Goal: Transaction & Acquisition: Book appointment/travel/reservation

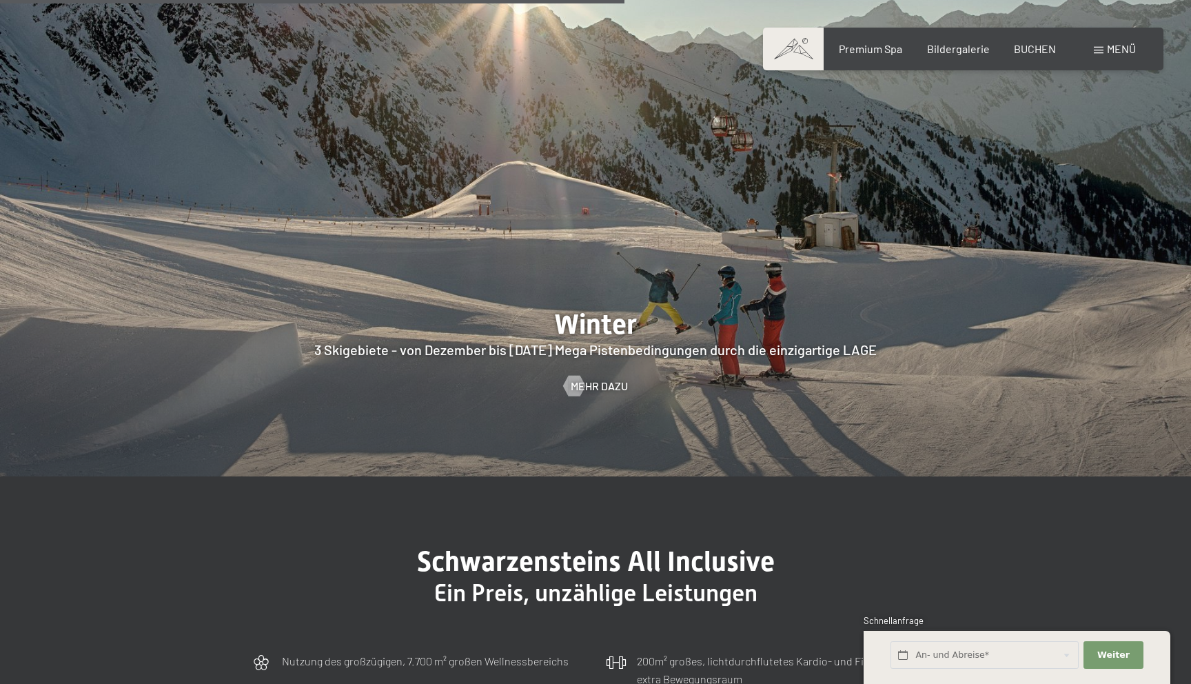
scroll to position [3480, 0]
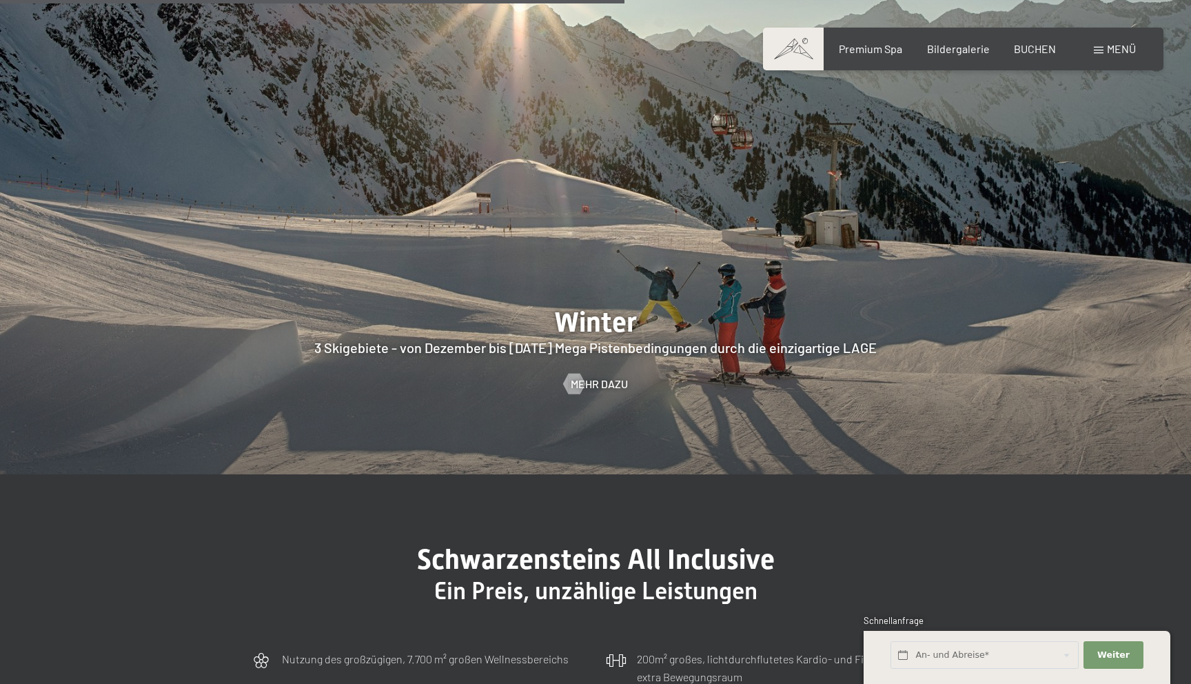
click at [1034, 41] on div "Buchen Anfragen Premium Spa Bildergalerie BUCHEN Menü DE IT EN Gutschein Bilder…" at bounding box center [963, 48] width 345 height 15
click at [1034, 45] on span "BUCHEN" at bounding box center [1035, 46] width 42 height 13
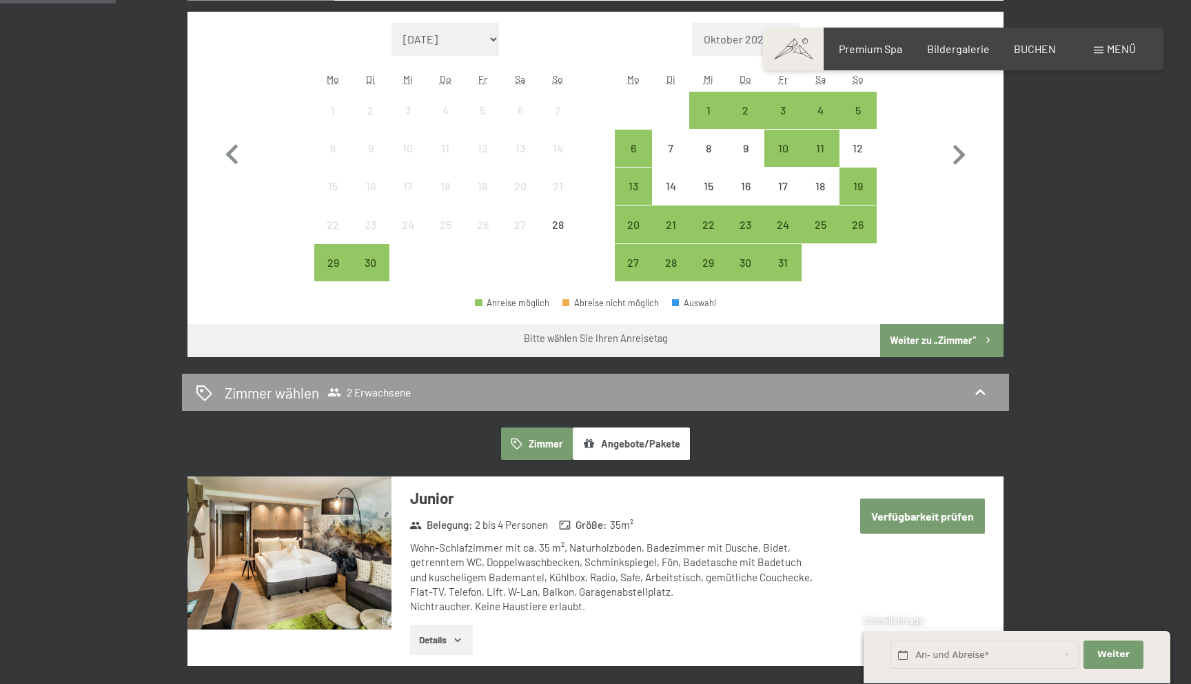
scroll to position [449, 0]
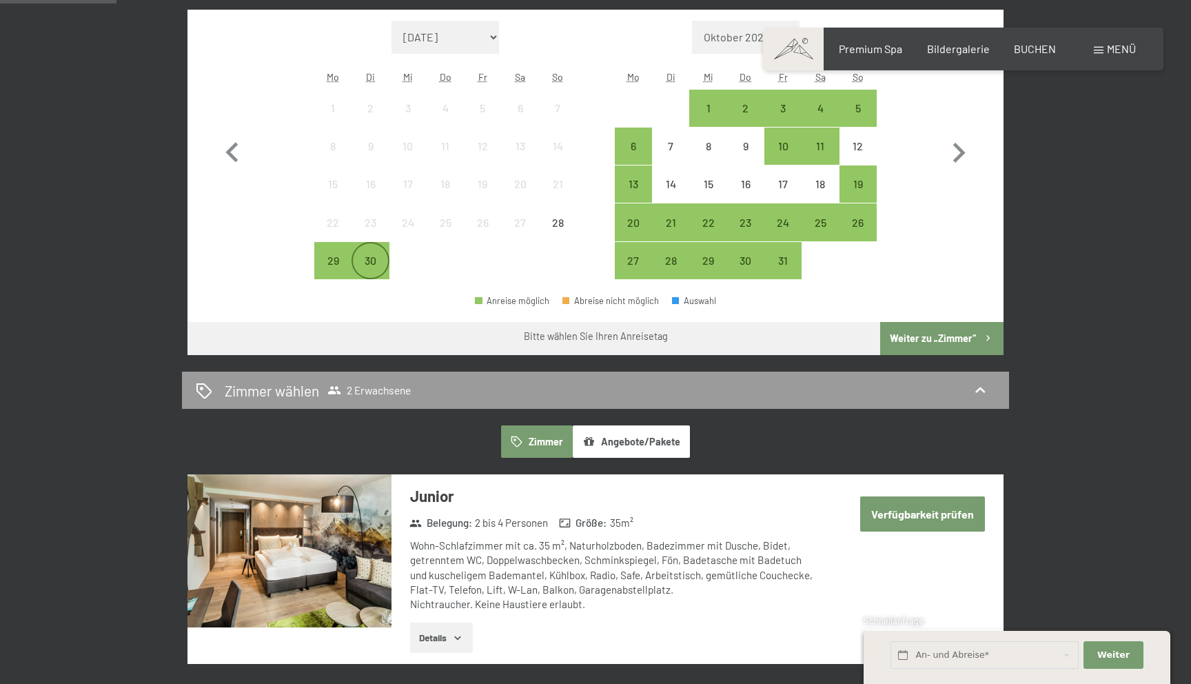
click at [371, 261] on div "30" at bounding box center [370, 272] width 34 height 34
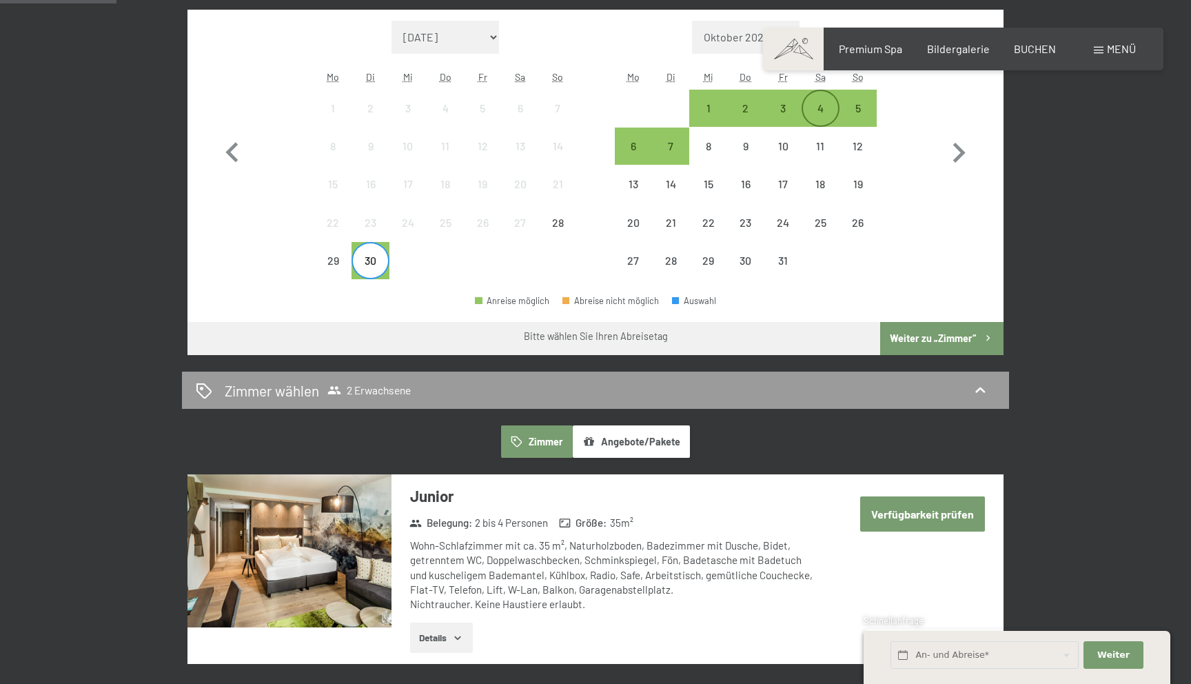
click at [822, 110] on div "4" at bounding box center [820, 120] width 34 height 34
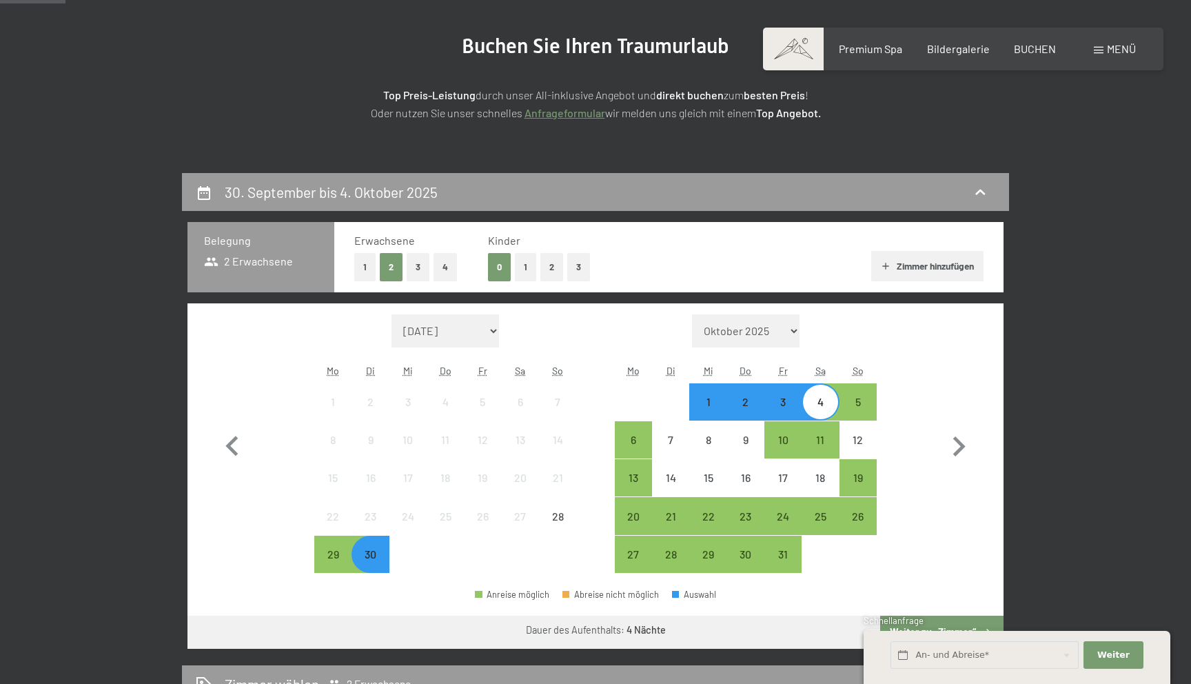
scroll to position [123, 0]
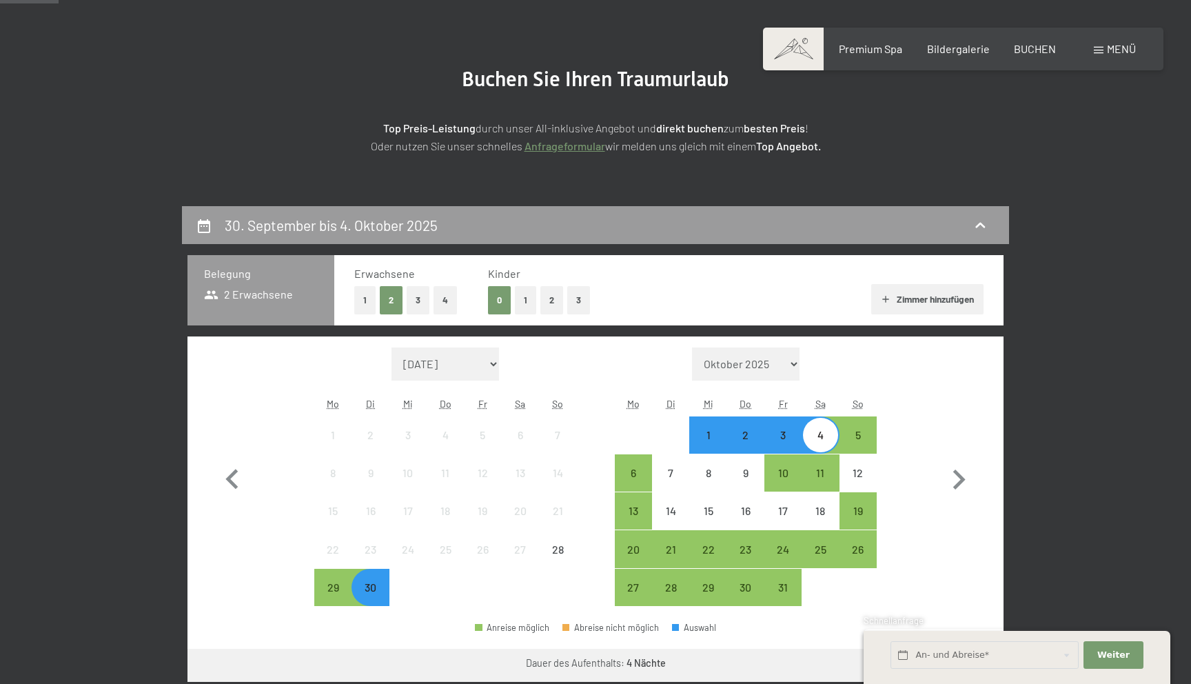
click at [549, 300] on button "2" at bounding box center [551, 300] width 23 height 28
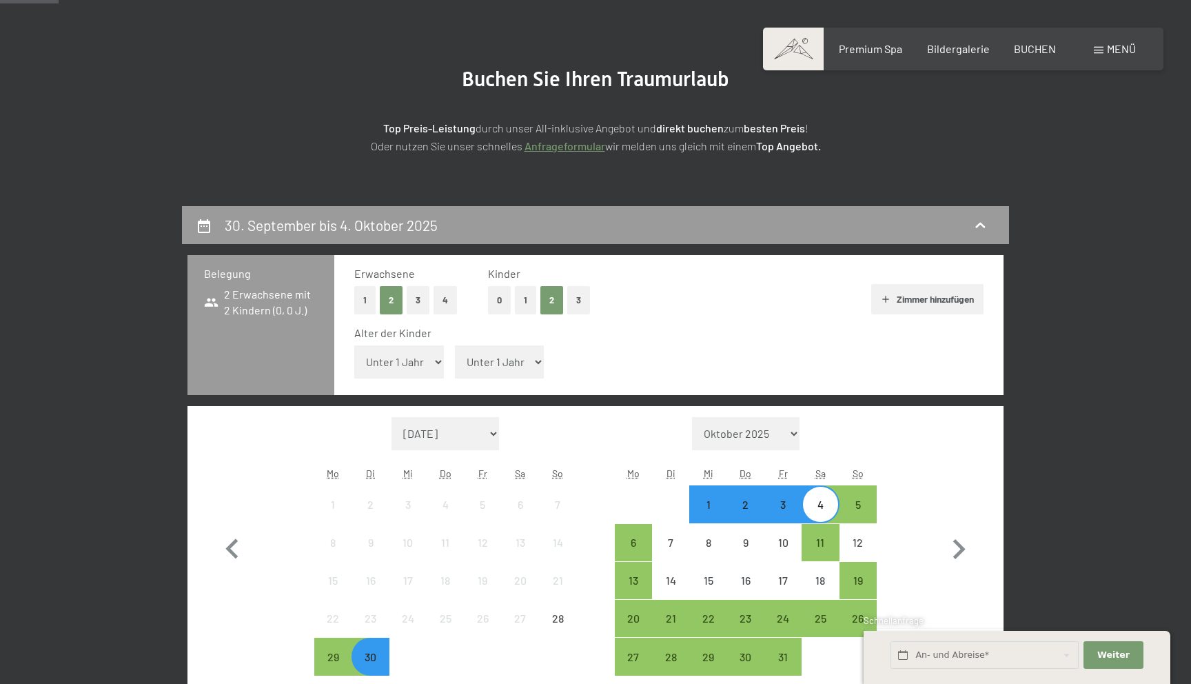
click at [429, 365] on select "Unter 1 Jahr 1 Jahr 2 Jahre 3 Jahre 4 Jahre 5 Jahre 6 Jahre 7 Jahre 8 Jahre 9 J…" at bounding box center [399, 361] width 90 height 33
select select "1"
click at [354, 345] on select "Unter 1 Jahr 1 Jahr 2 Jahre 3 Jahre 4 Jahre 5 Jahre 6 Jahre 7 Jahre 8 Jahre 9 J…" at bounding box center [399, 361] width 90 height 33
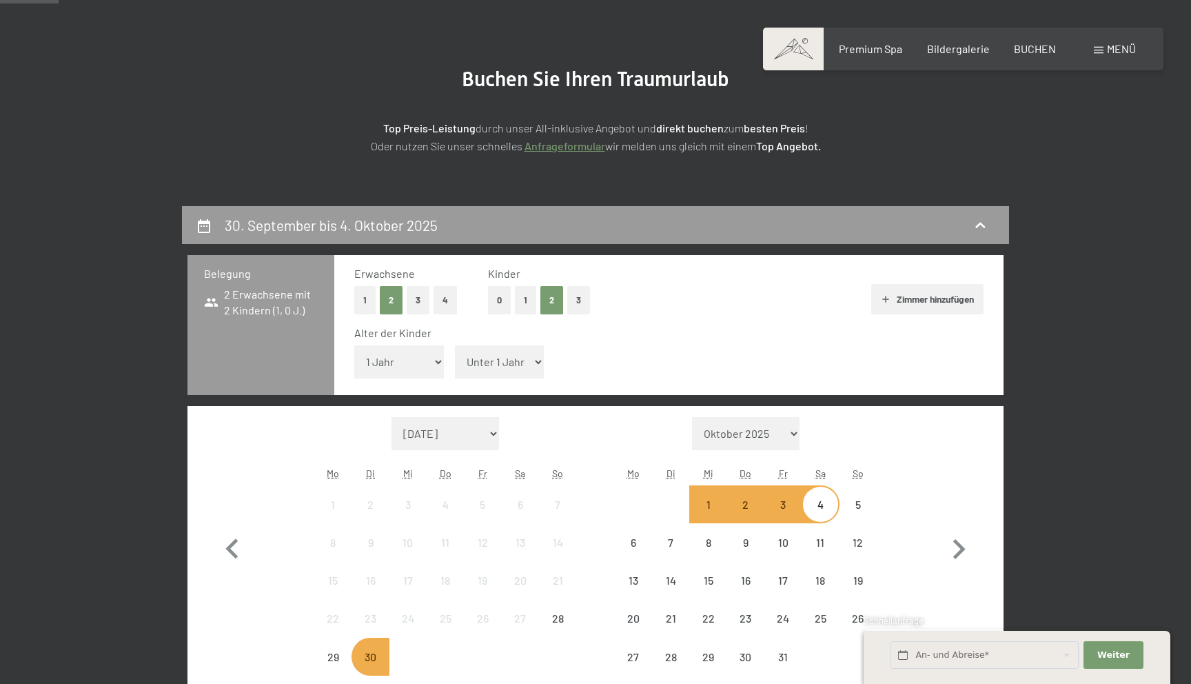
click at [477, 371] on select "Unter 1 Jahr 1 Jahr 2 Jahre 3 Jahre 4 Jahre 5 Jahre 6 Jahre 7 Jahre 8 Jahre 9 J…" at bounding box center [500, 361] width 90 height 33
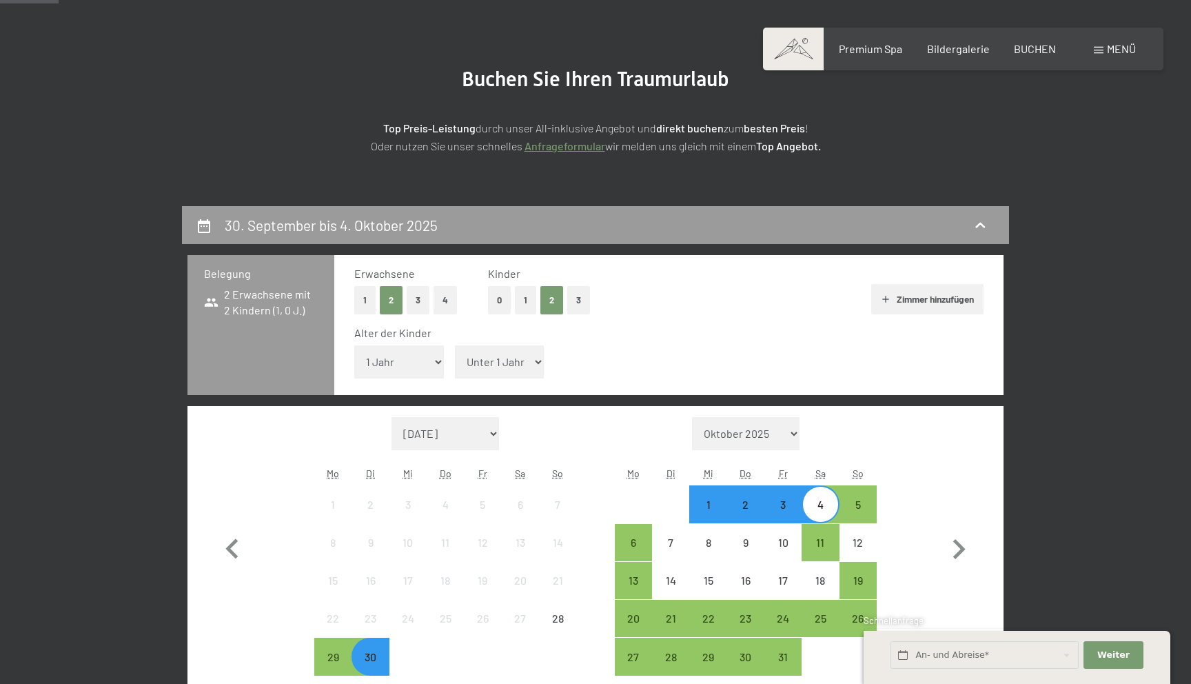
select select "3"
click at [455, 345] on select "Unter 1 Jahr 1 Jahr 2 Jahre 3 Jahre 4 Jahre 5 Jahre 6 Jahre 7 Jahre 8 Jahre 9 J…" at bounding box center [500, 361] width 90 height 33
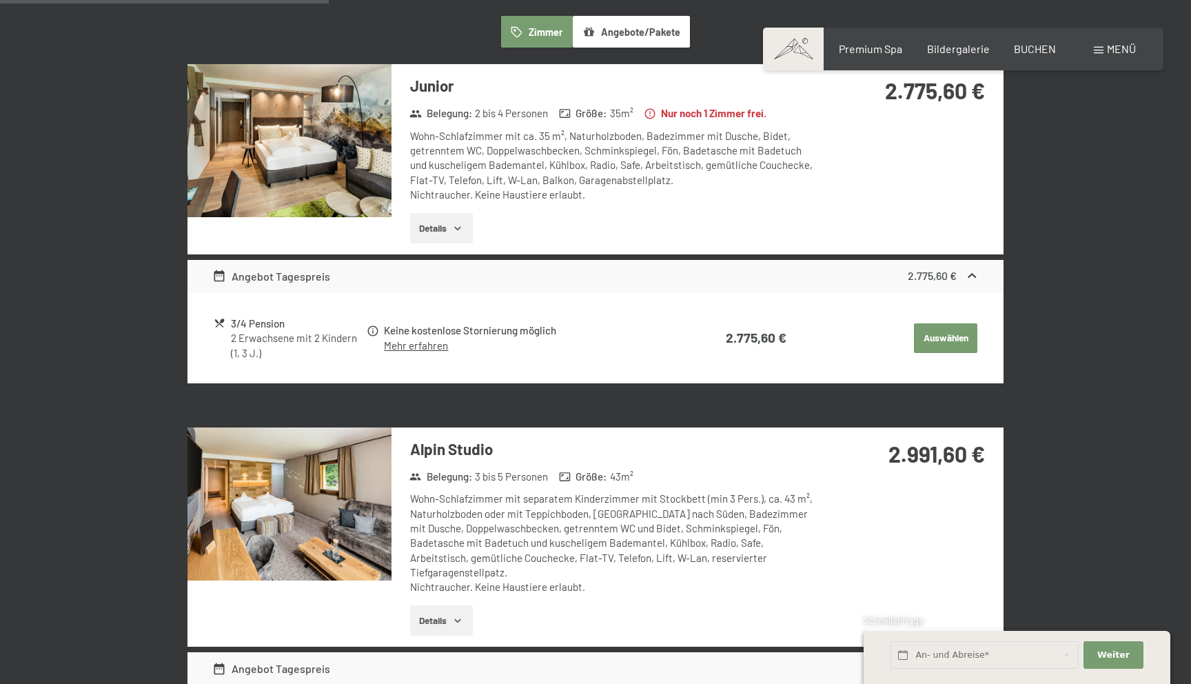
scroll to position [927, 0]
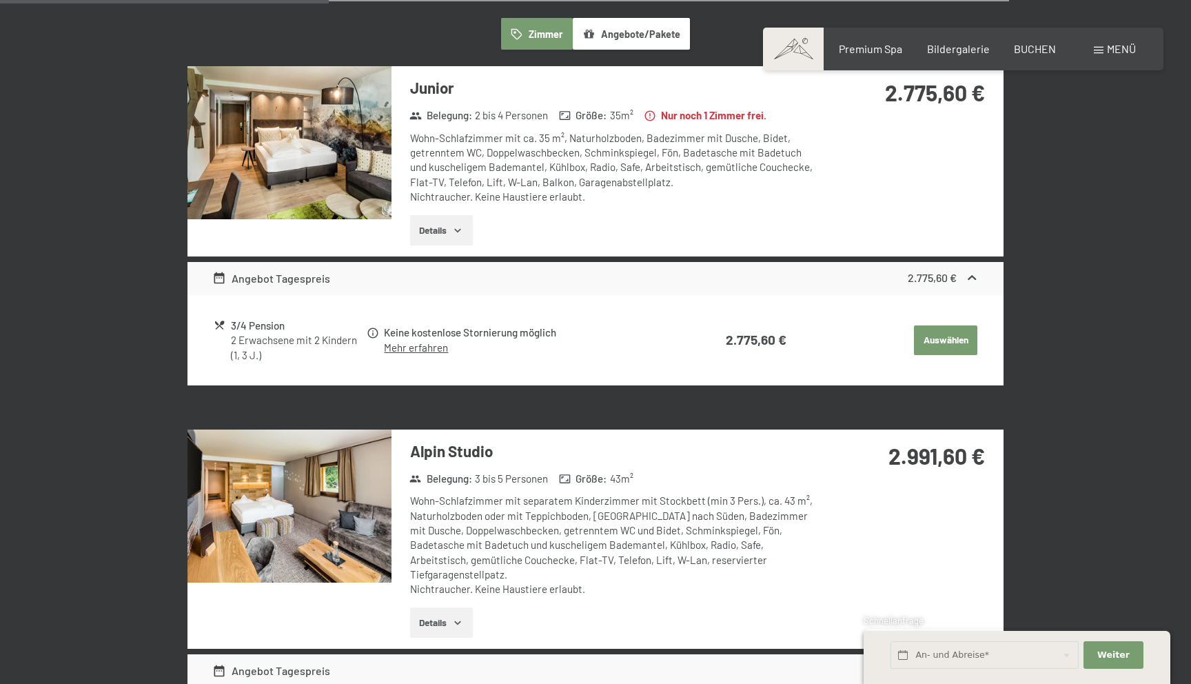
click at [344, 168] on img at bounding box center [290, 142] width 204 height 153
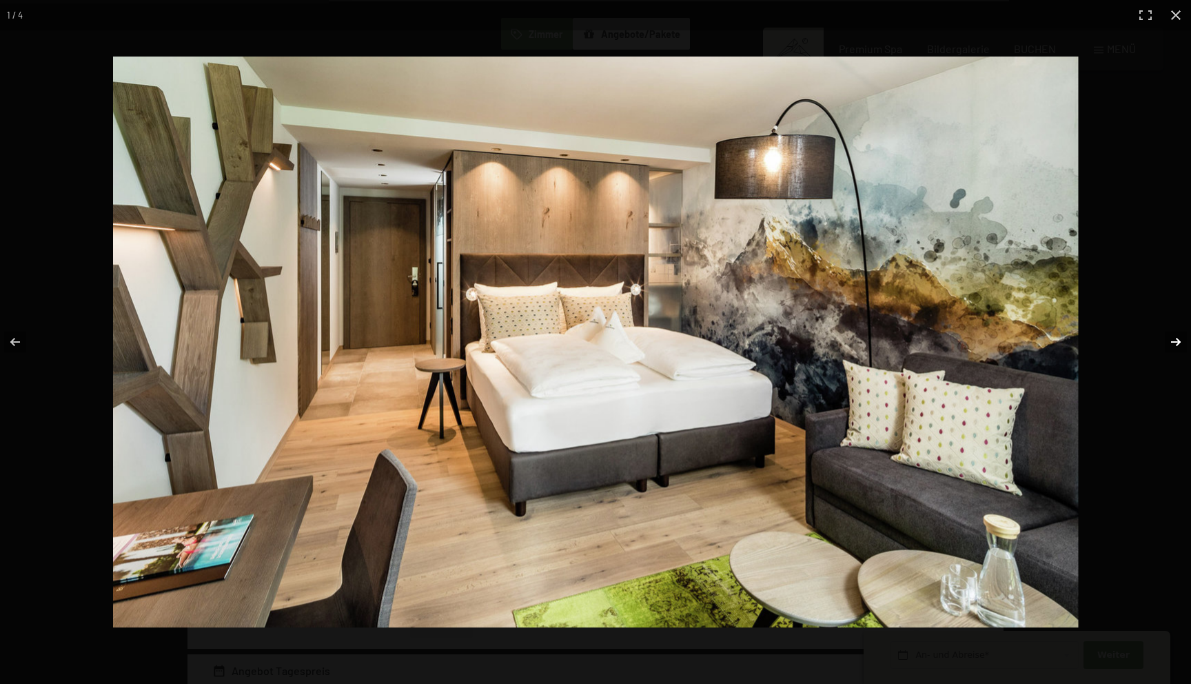
click at [1177, 342] on button "button" at bounding box center [1167, 341] width 48 height 69
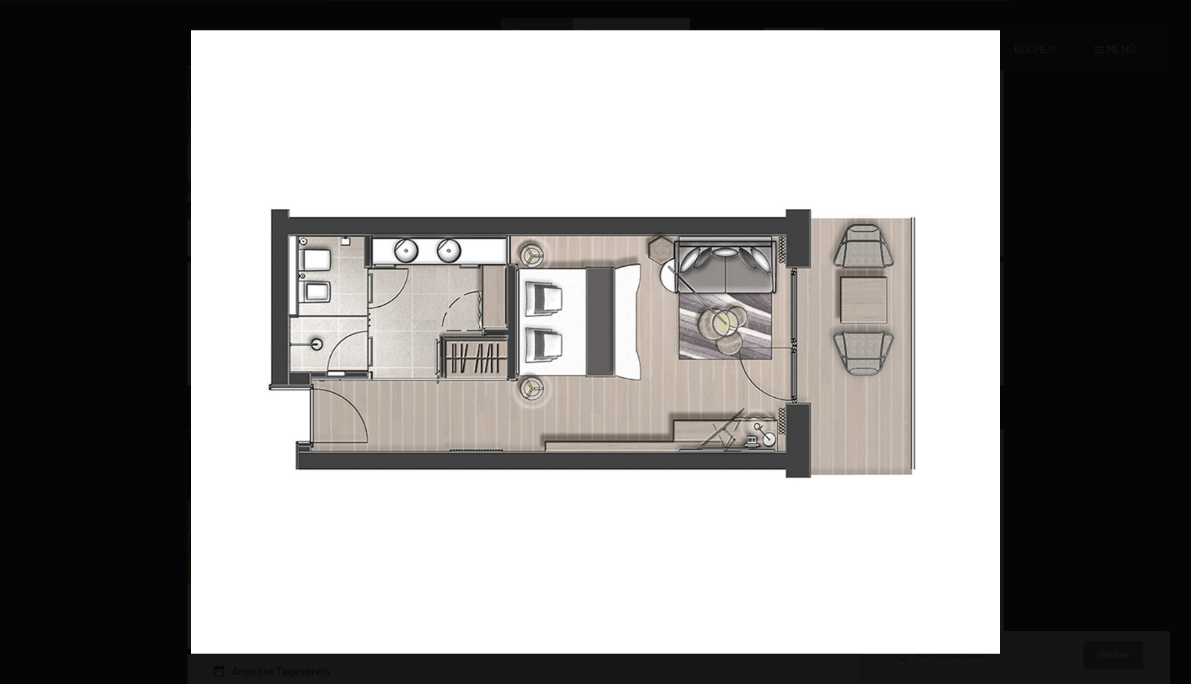
click at [1177, 342] on button "button" at bounding box center [1167, 341] width 48 height 69
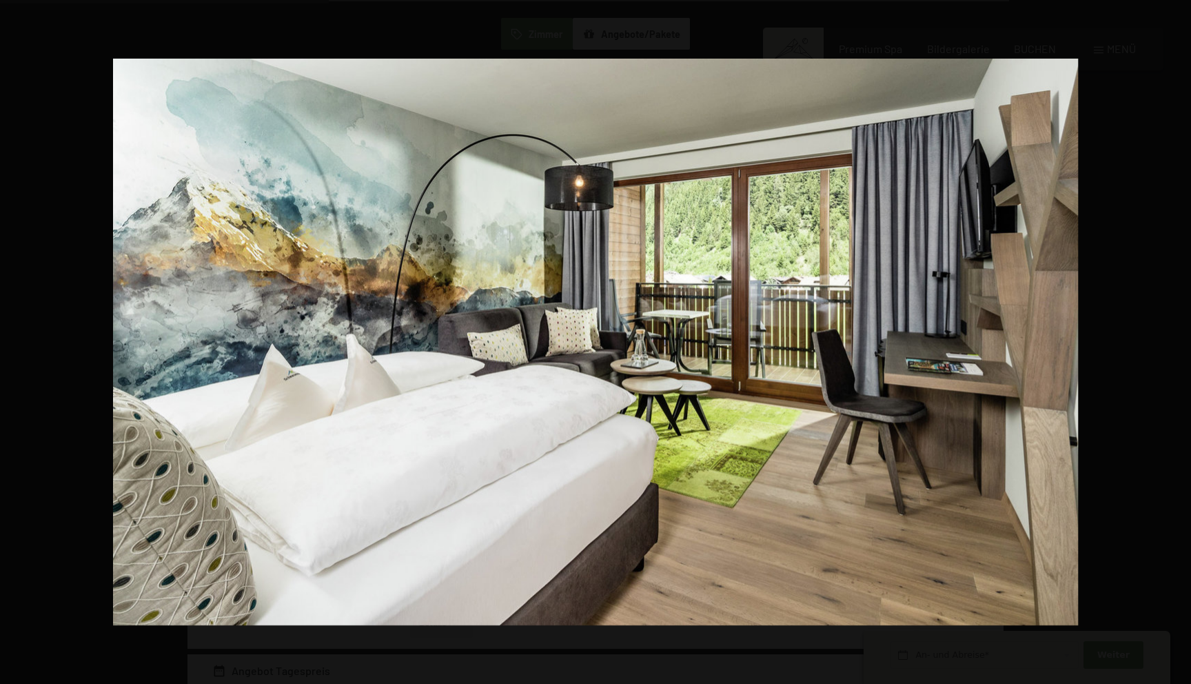
click at [1177, 342] on button "button" at bounding box center [1167, 341] width 48 height 69
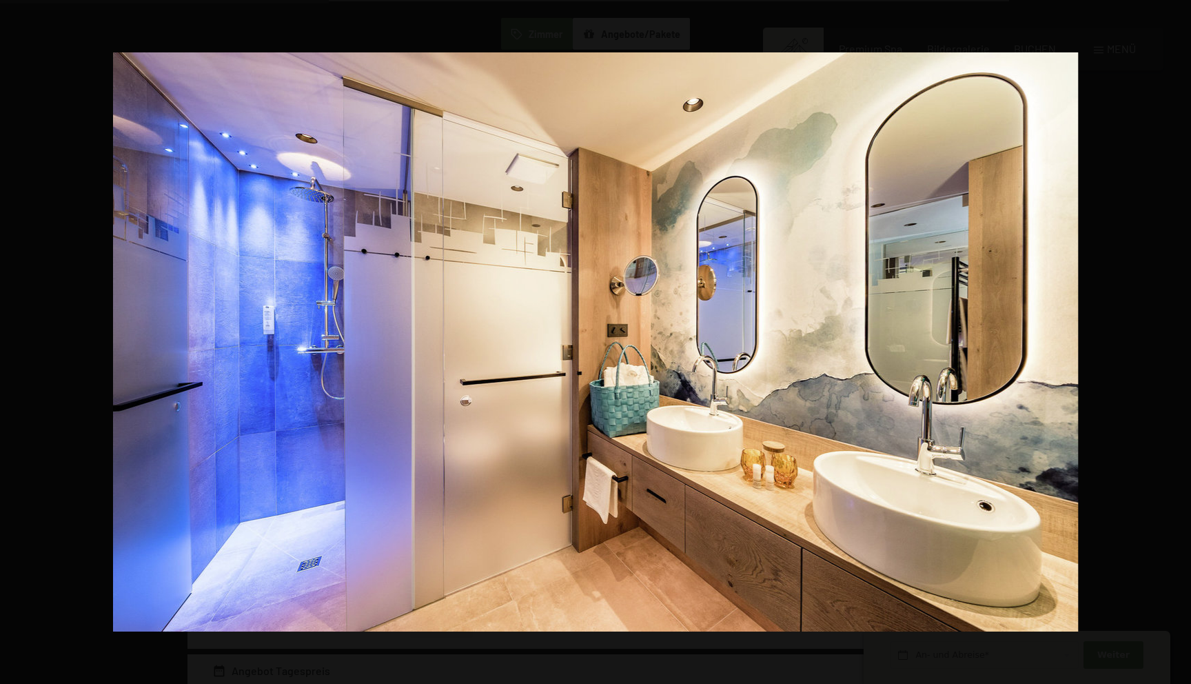
click at [1177, 342] on button "button" at bounding box center [1167, 341] width 48 height 69
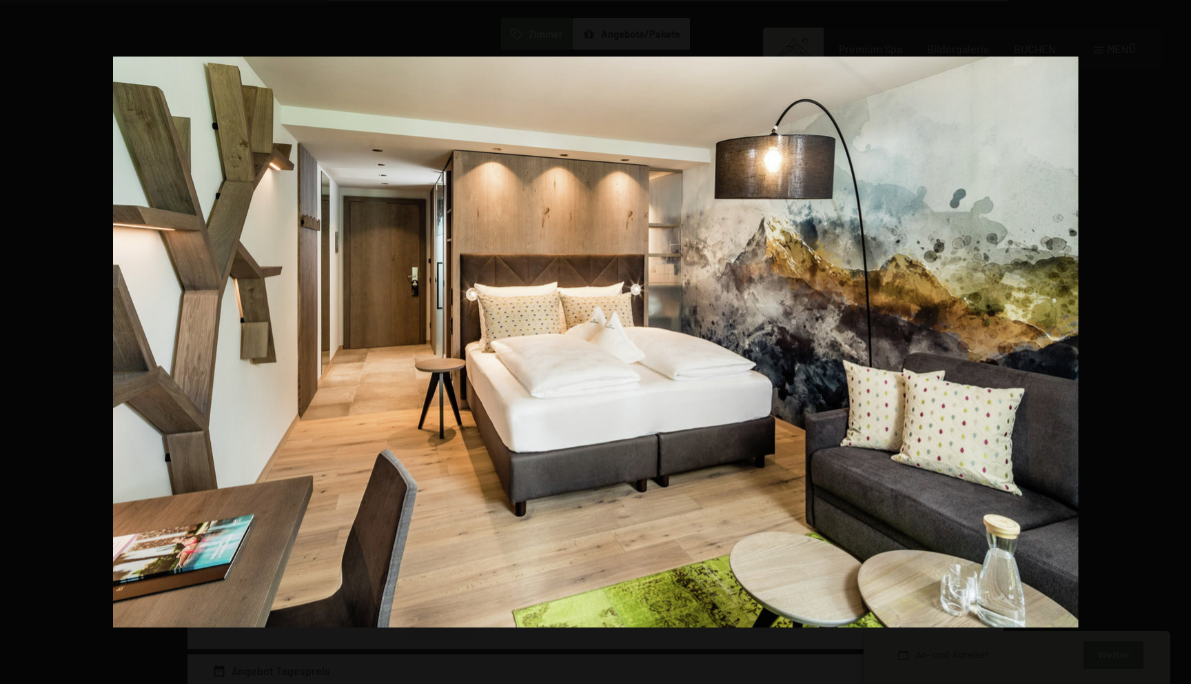
click at [1177, 342] on button "button" at bounding box center [1167, 341] width 48 height 69
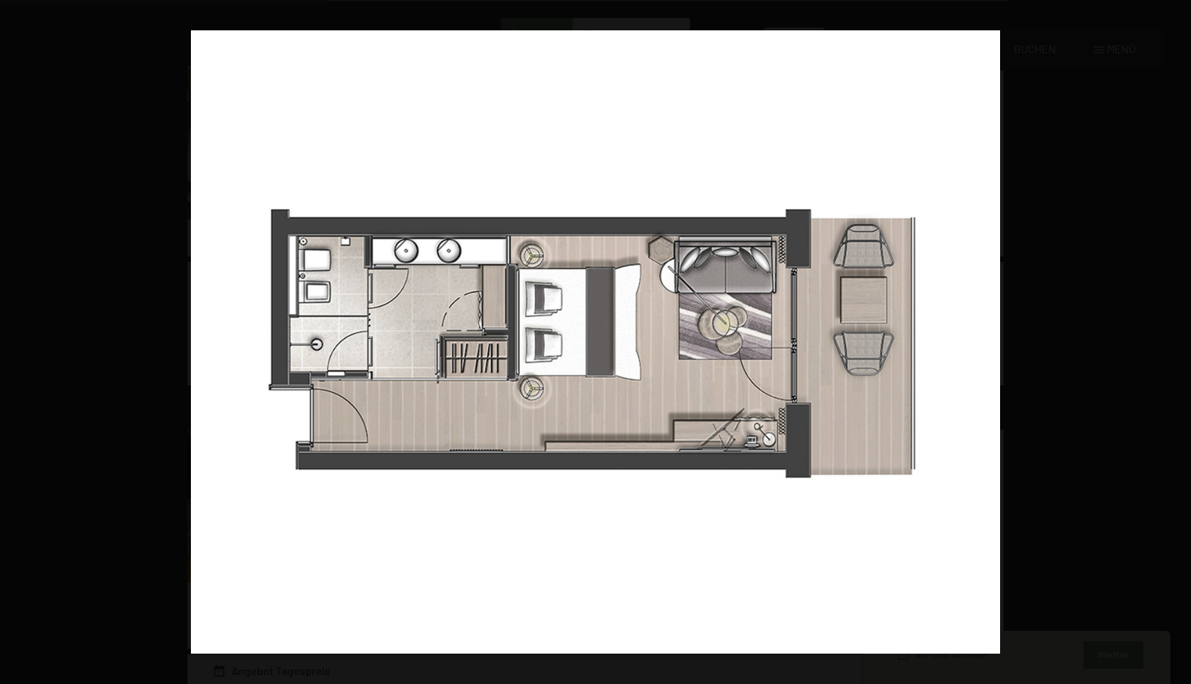
click at [1177, 342] on button "button" at bounding box center [1167, 341] width 48 height 69
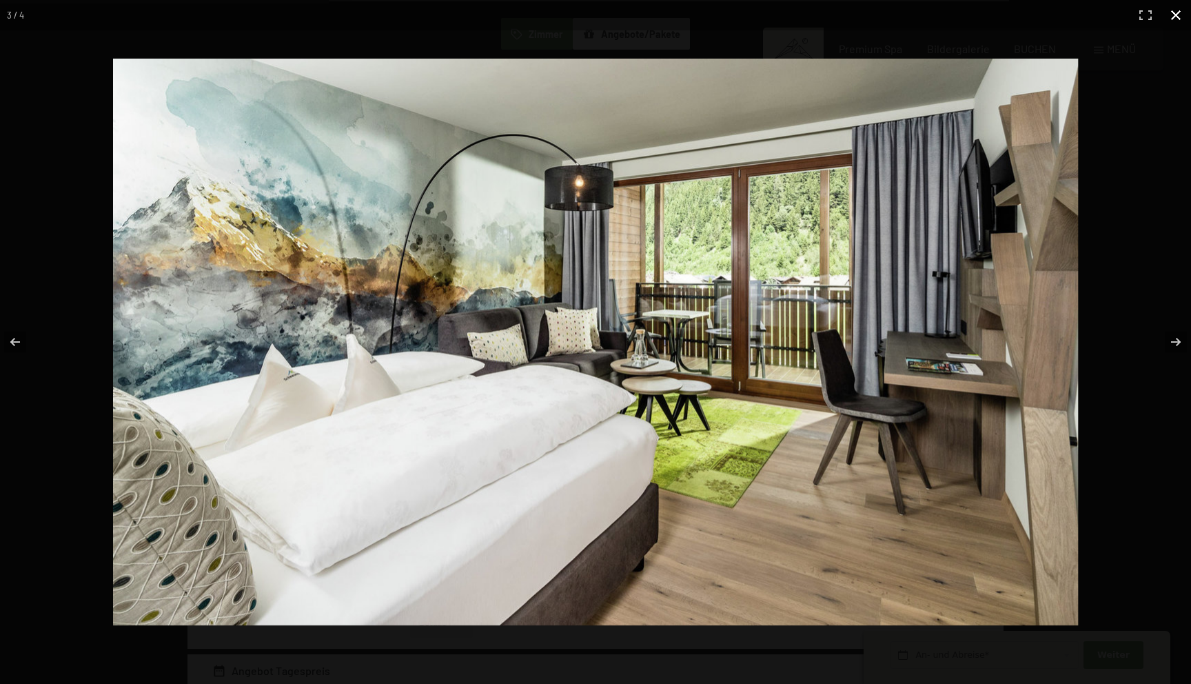
click at [1174, 17] on button "button" at bounding box center [1176, 15] width 30 height 30
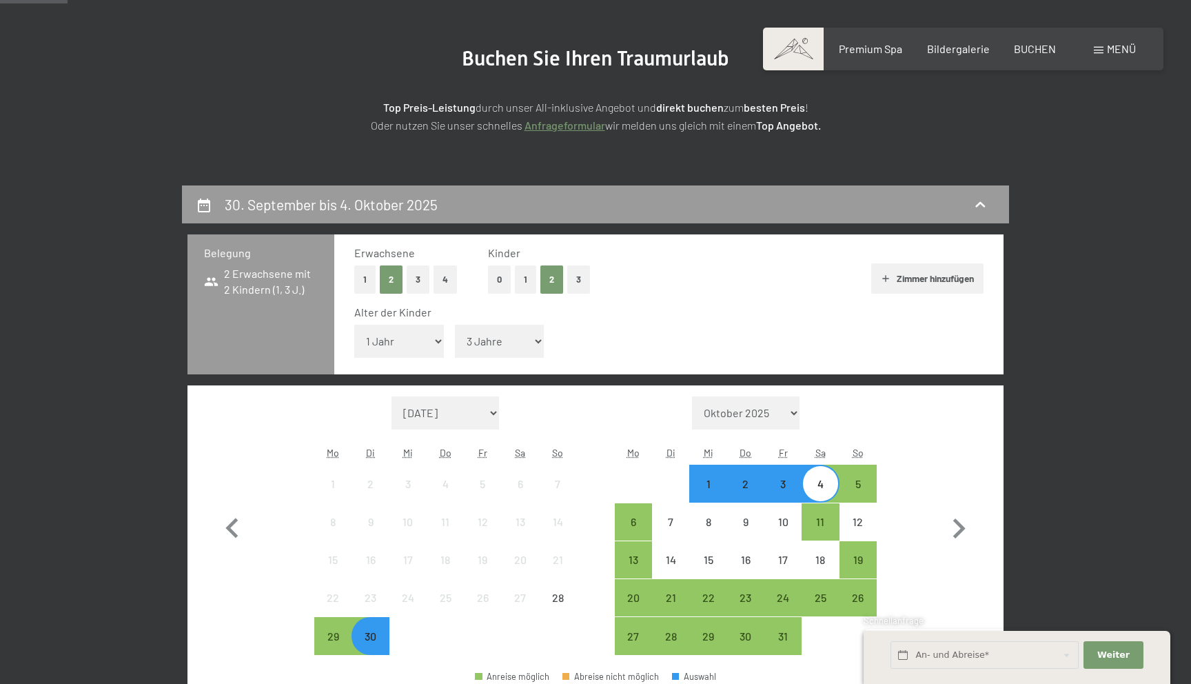
scroll to position [0, 0]
